Goal: Navigation & Orientation: Find specific page/section

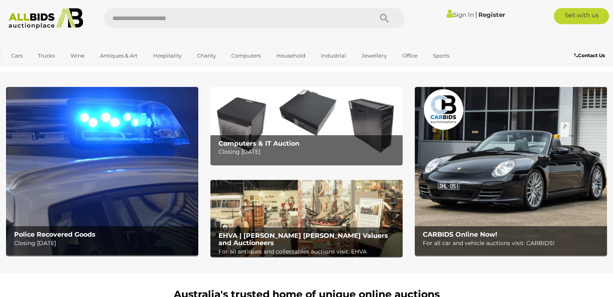
click at [125, 167] on img at bounding box center [102, 171] width 192 height 168
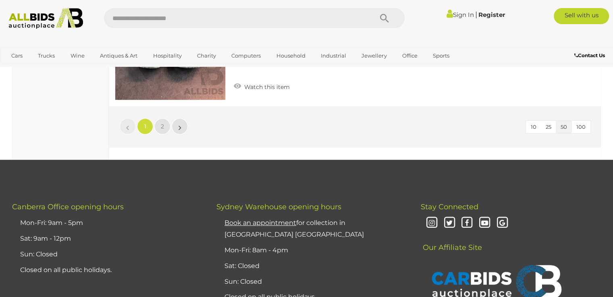
scroll to position [6367, 0]
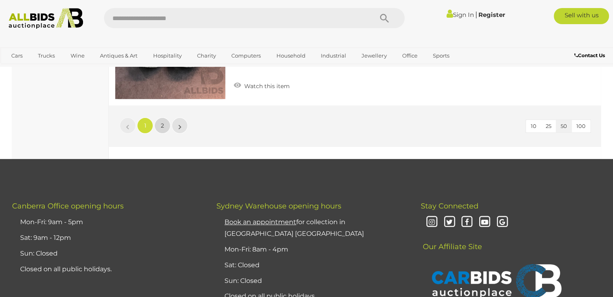
click at [166, 118] on link "2" at bounding box center [162, 126] width 16 height 16
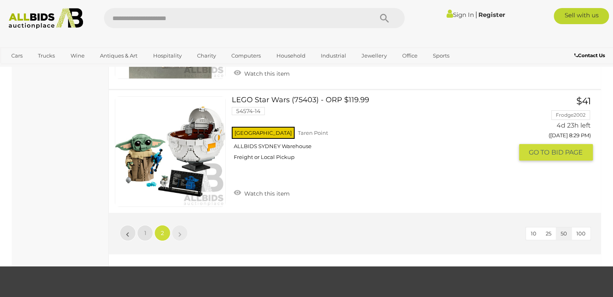
scroll to position [6048, 0]
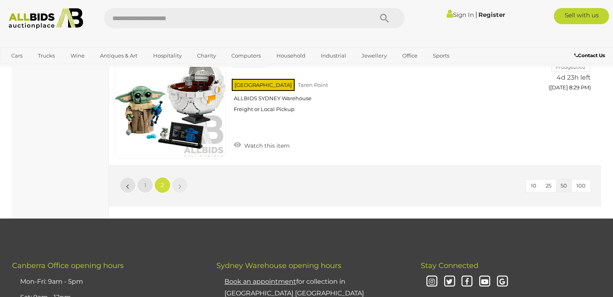
scroll to position [124, 0]
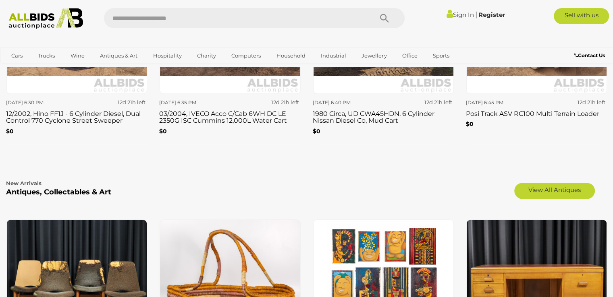
scroll to position [1169, 0]
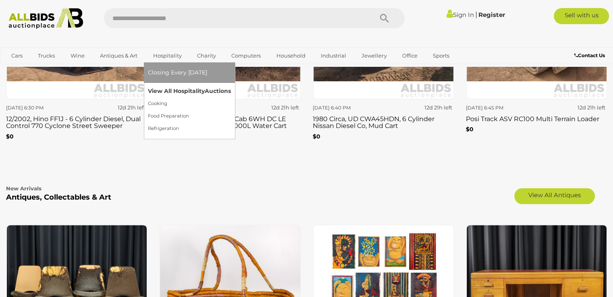
click at [177, 91] on link "View All Hospitality Auctions" at bounding box center [189, 91] width 83 height 12
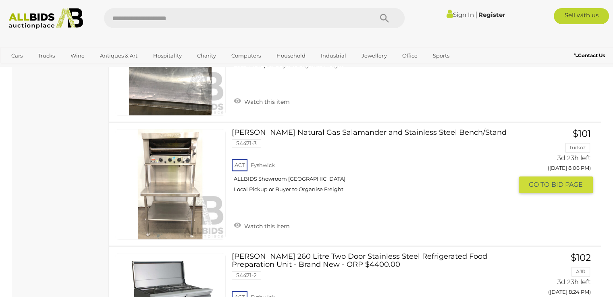
scroll to position [1249, 0]
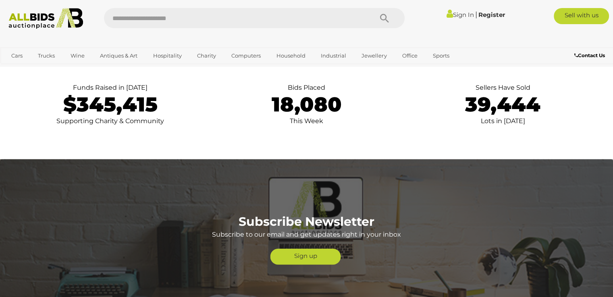
scroll to position [1773, 0]
